Goal: Transaction & Acquisition: Book appointment/travel/reservation

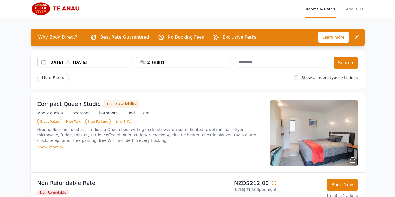
click at [104, 61] on div "[DATE] [DATE]" at bounding box center [90, 61] width 83 height 5
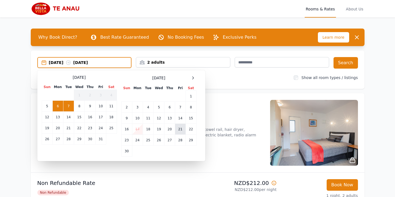
click at [178, 129] on td "21" at bounding box center [180, 129] width 10 height 11
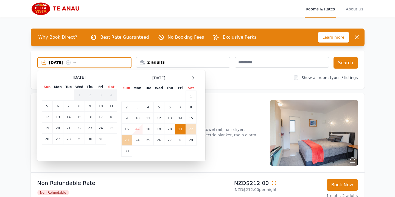
click at [126, 143] on td "23" at bounding box center [126, 140] width 11 height 11
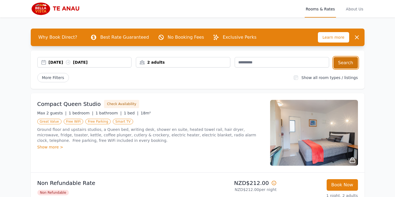
click at [343, 64] on button "Search" at bounding box center [345, 63] width 24 height 12
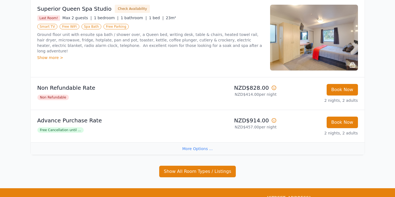
scroll to position [262, 0]
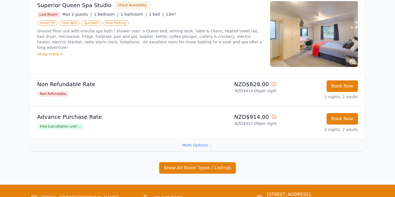
click at [199, 146] on div "More Options ..." at bounding box center [197, 145] width 333 height 12
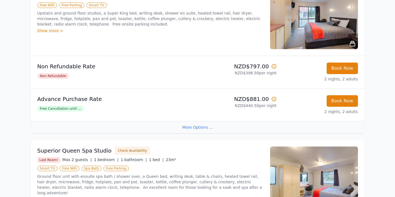
scroll to position [116, 0]
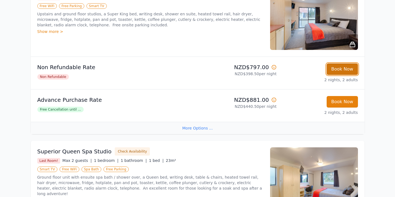
click at [349, 67] on button "Book Now" at bounding box center [341, 69] width 31 height 12
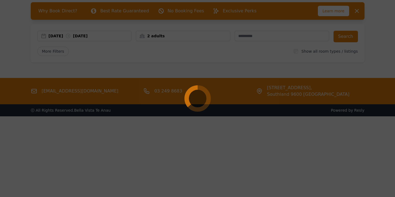
select select "**"
